Goal: Feedback & Contribution: Leave review/rating

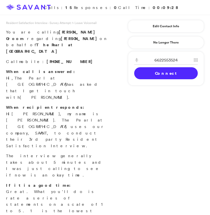
click at [154, 72] on link "Connect" at bounding box center [166, 73] width 64 height 12
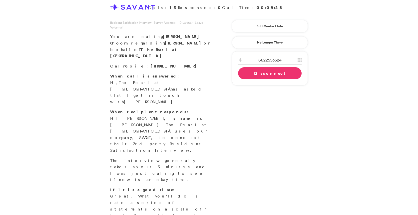
scroll to position [3, 0]
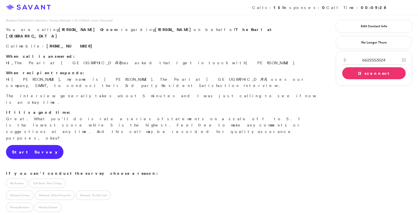
click at [21, 145] on link "Start Survey" at bounding box center [35, 152] width 58 height 14
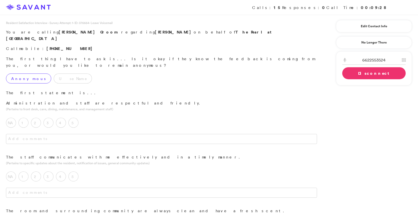
click at [17, 74] on label "Anonymous" at bounding box center [28, 79] width 45 height 10
click at [74, 118] on label "5" at bounding box center [74, 123] width 10 height 10
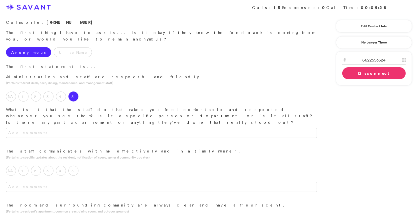
scroll to position [29, 0]
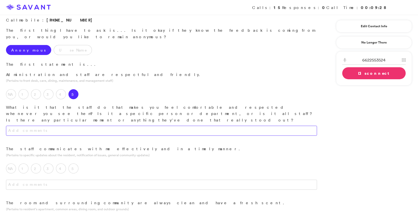
click at [97, 126] on textarea at bounding box center [161, 131] width 311 height 10
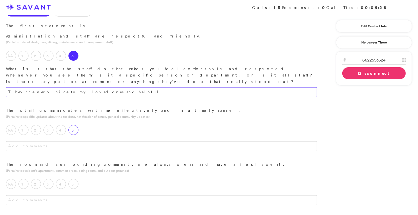
scroll to position [69, 0]
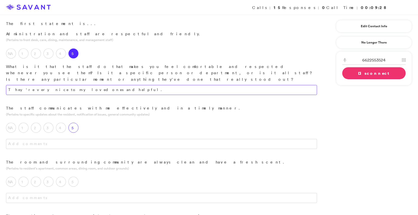
type textarea "They're very nice to my loved ones and helpful."
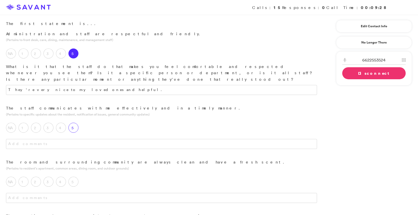
click at [75, 123] on label "5" at bounding box center [74, 128] width 10 height 10
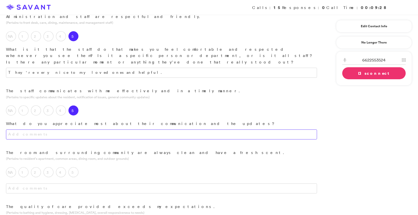
scroll to position [98, 0]
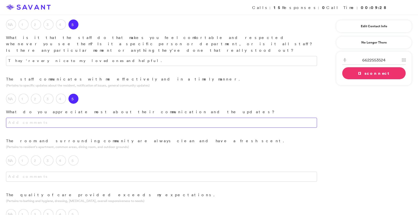
click at [95, 118] on textarea at bounding box center [161, 123] width 311 height 10
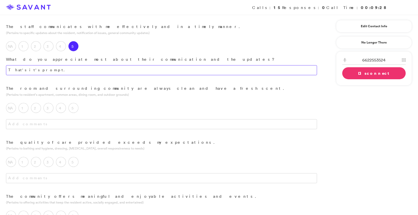
scroll to position [153, 0]
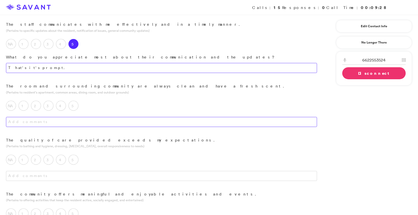
type textarea "That's it's prompt."
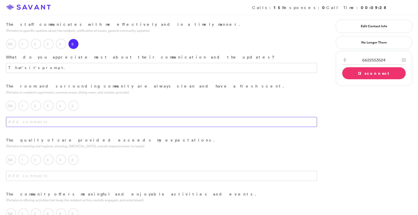
click at [65, 117] on textarea at bounding box center [161, 122] width 311 height 10
click at [13, 101] on label "NA" at bounding box center [11, 106] width 10 height 10
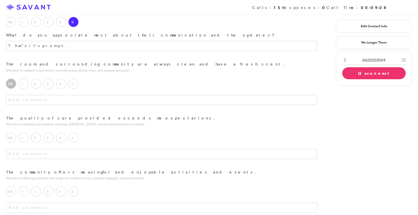
scroll to position [175, 0]
click at [63, 133] on label "4" at bounding box center [61, 138] width 10 height 10
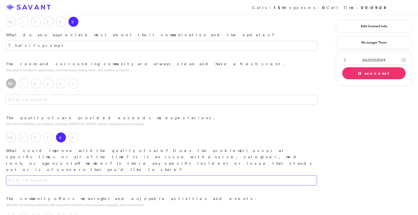
click at [72, 176] on textarea at bounding box center [161, 181] width 311 height 10
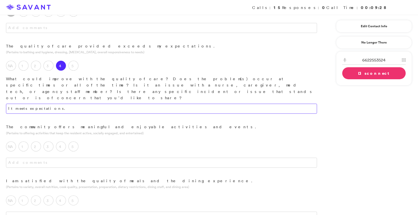
scroll to position [248, 0]
type textarea "It meets expectations."
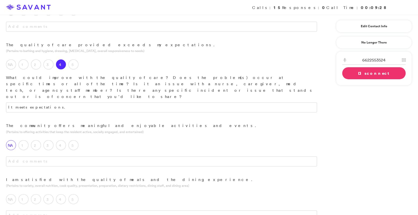
click at [11, 140] on label "NA" at bounding box center [11, 145] width 10 height 10
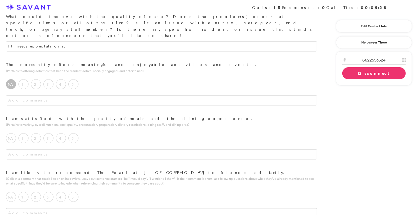
scroll to position [310, 0]
click at [13, 133] on label "NA" at bounding box center [11, 138] width 10 height 10
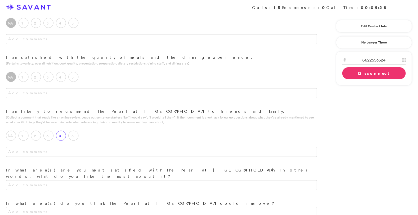
scroll to position [372, 0]
click at [65, 129] on label "4" at bounding box center [61, 134] width 10 height 10
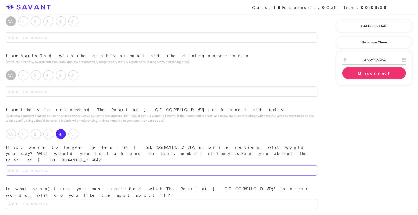
click at [76, 166] on textarea at bounding box center [161, 171] width 311 height 10
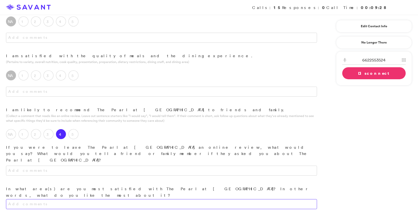
click at [95, 199] on textarea at bounding box center [161, 204] width 311 height 10
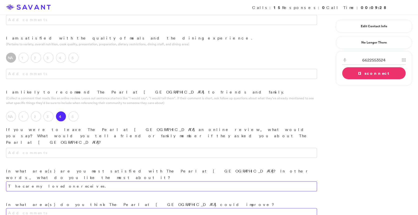
scroll to position [393, 0]
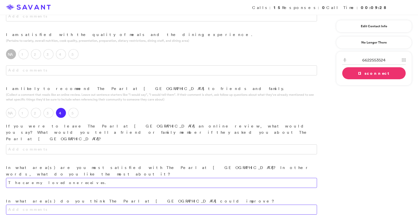
type textarea "The care my loved one receives."
click at [104, 205] on textarea at bounding box center [161, 210] width 311 height 10
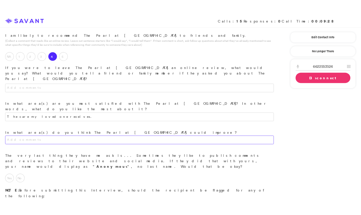
scroll to position [458, 0]
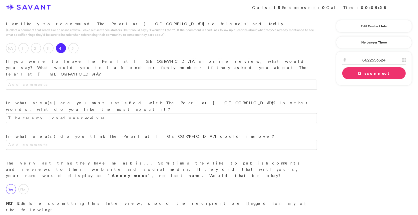
click at [6, 184] on label "Yes" at bounding box center [11, 189] width 10 height 10
click at [210, 75] on link "Disconnect" at bounding box center [375, 73] width 64 height 12
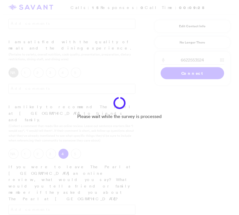
scroll to position [529, 0]
